Goal: Information Seeking & Learning: Understand process/instructions

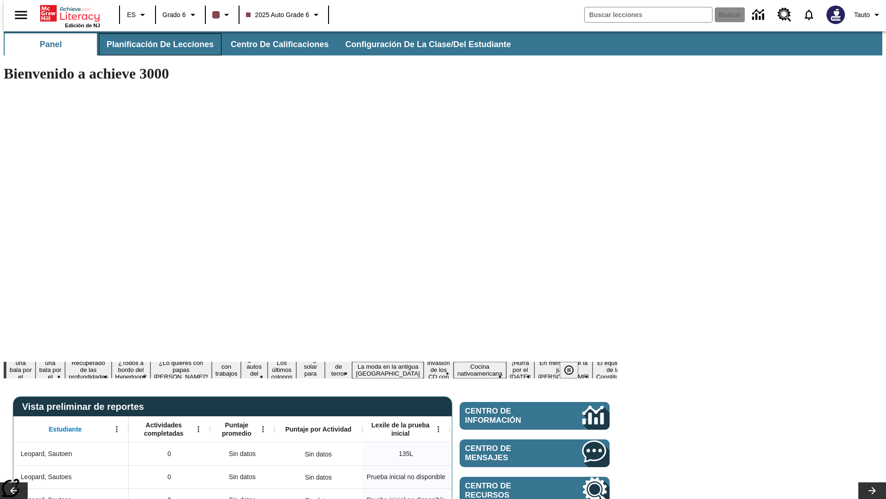
click at [155, 44] on span "Planificación de lecciones" at bounding box center [160, 44] width 107 height 11
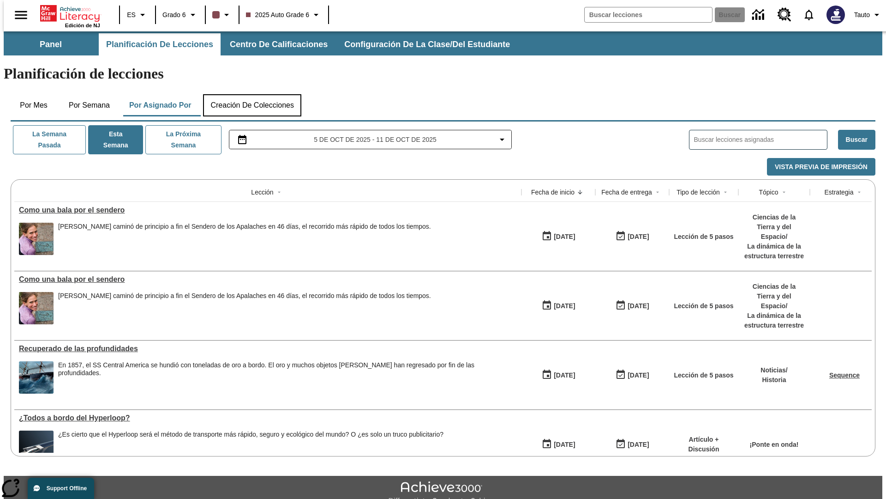
click at [252, 94] on button "Creación de colecciones" at bounding box center [252, 105] width 98 height 22
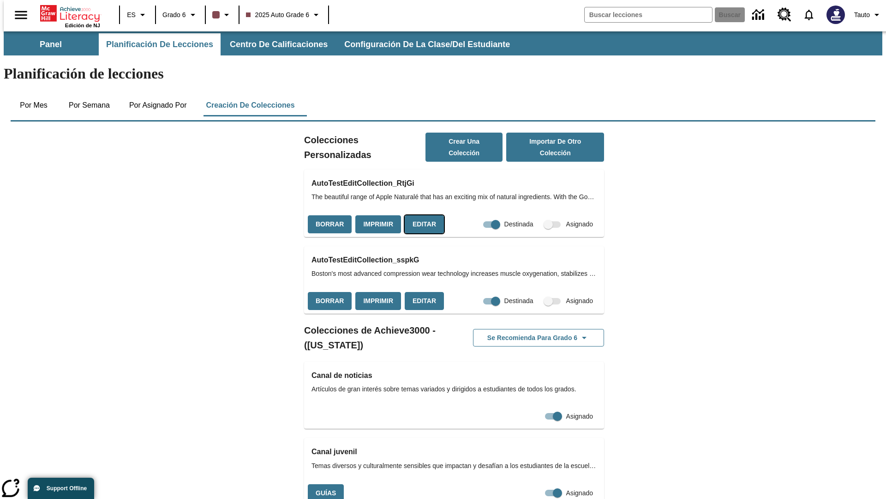
click at [421, 215] on button "Editar" at bounding box center [424, 224] width 39 height 18
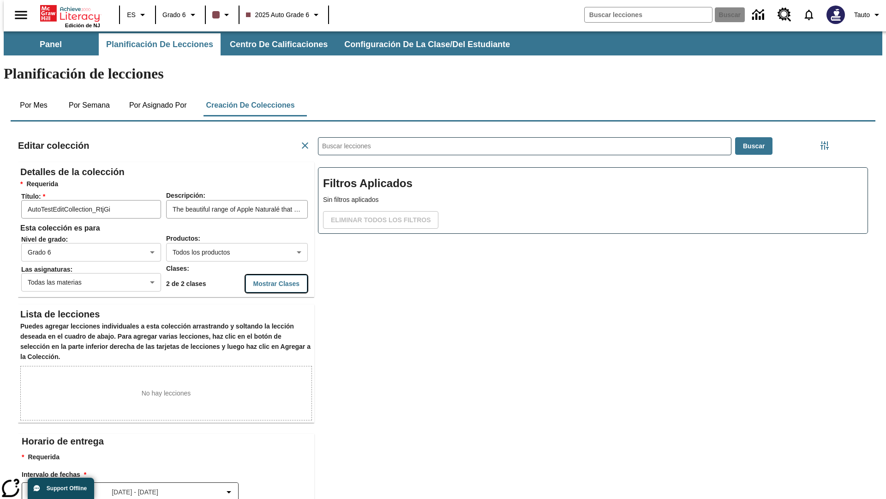
click at [258, 275] on button "Mostrar Clases" at bounding box center [277, 284] width 62 height 18
